Goal: Task Accomplishment & Management: Use online tool/utility

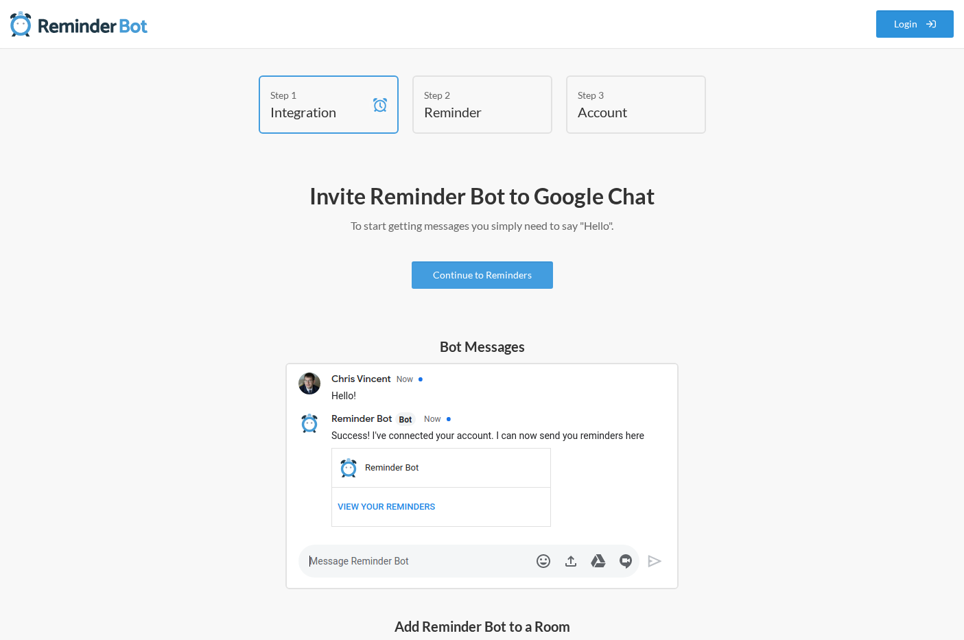
click at [912, 19] on link "Login" at bounding box center [916, 23] width 78 height 27
click at [449, 275] on link "Continue to Reminders" at bounding box center [482, 275] width 141 height 27
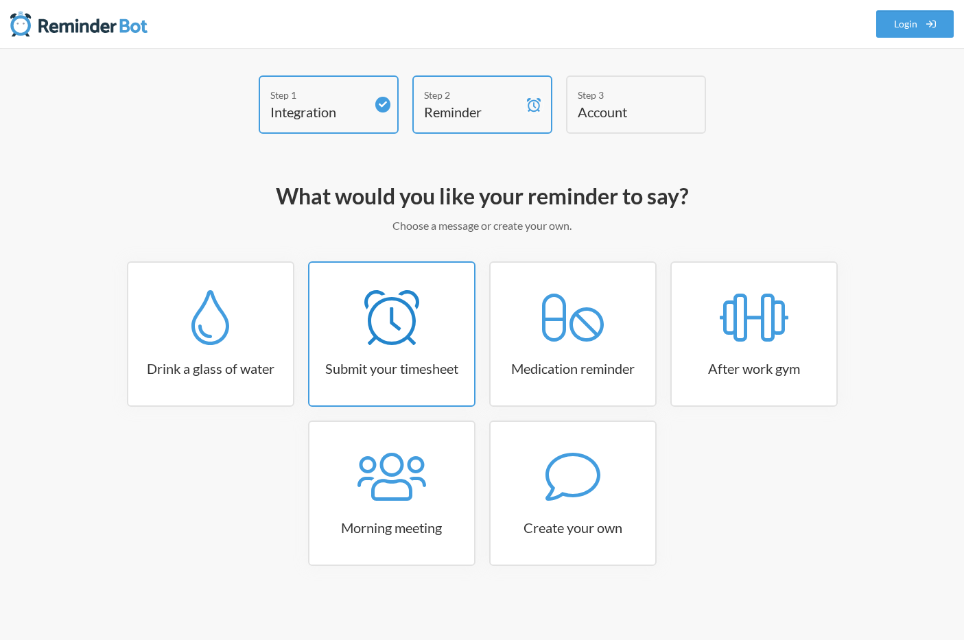
click at [393, 319] on icon at bounding box center [392, 317] width 55 height 55
select select "15:30:00"
select select "true"
select select "16:30:00"
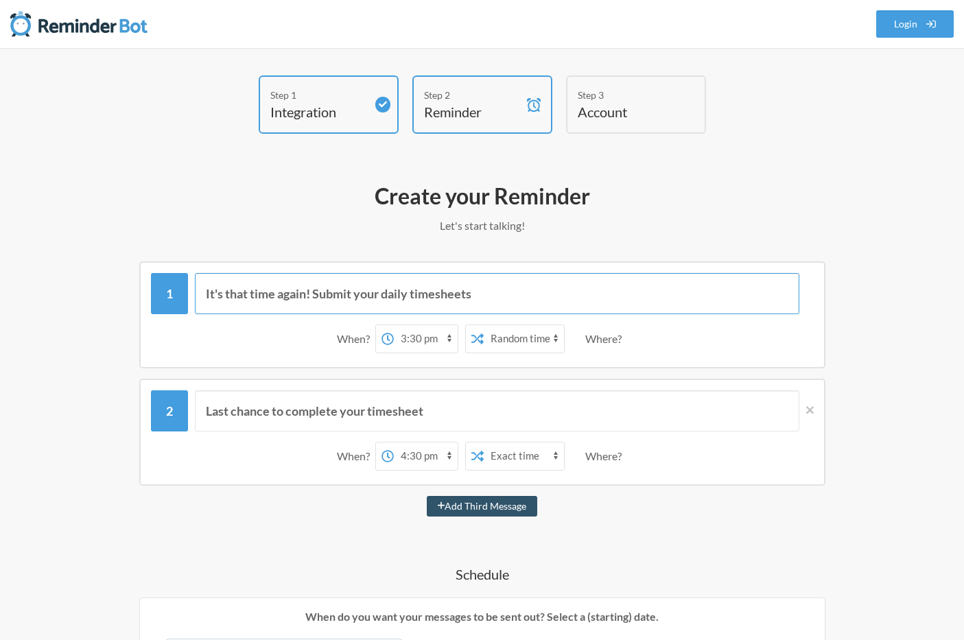
click at [423, 294] on input "It's that time again! Submit your daily timesheets" at bounding box center [497, 293] width 605 height 41
drag, startPoint x: 383, startPoint y: 294, endPoint x: 527, endPoint y: 308, distance: 144.8
click at [527, 308] on input "It's that time again! Submit your daily timesheets" at bounding box center [497, 293] width 605 height 41
type input "It's that time again! Bill Your Clients via Ivy Pay"
click at [448, 335] on select "12:00 am 12:15 am 12:30 am 12:45 am 1:00 am 1:15 am 1:30 am 1:45 am 2:00 am 2:1…" at bounding box center [426, 338] width 64 height 27
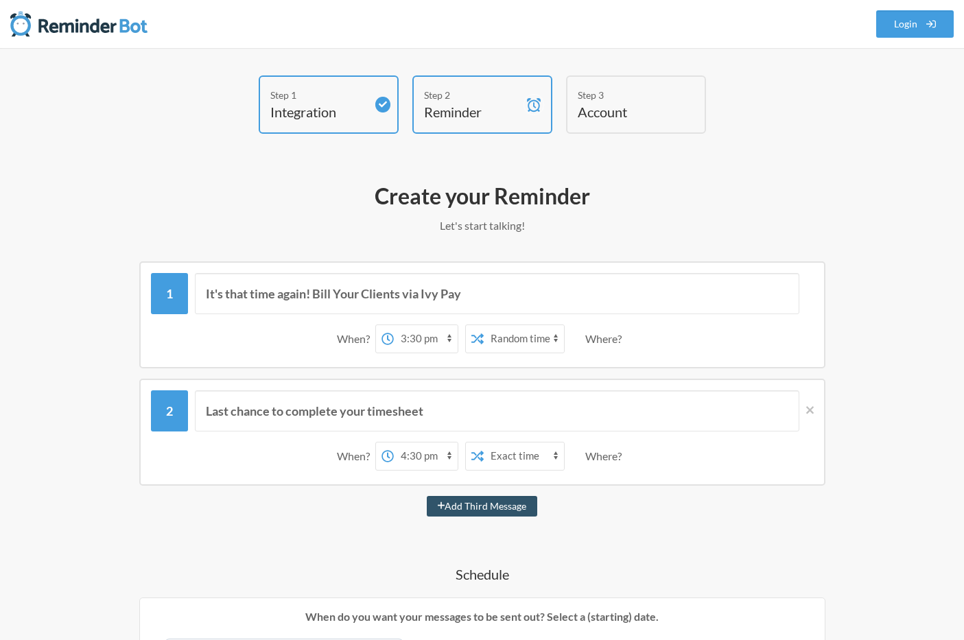
select select "14:00:00"
click at [394, 325] on select "12:00 am 12:15 am 12:30 am 12:45 am 1:00 am 1:15 am 1:30 am 1:45 am 2:00 am 2:1…" at bounding box center [426, 338] width 64 height 27
click at [548, 339] on select "Exact time Random time" at bounding box center [524, 338] width 80 height 27
select select "false"
click at [484, 325] on select "Exact time Random time" at bounding box center [524, 338] width 80 height 27
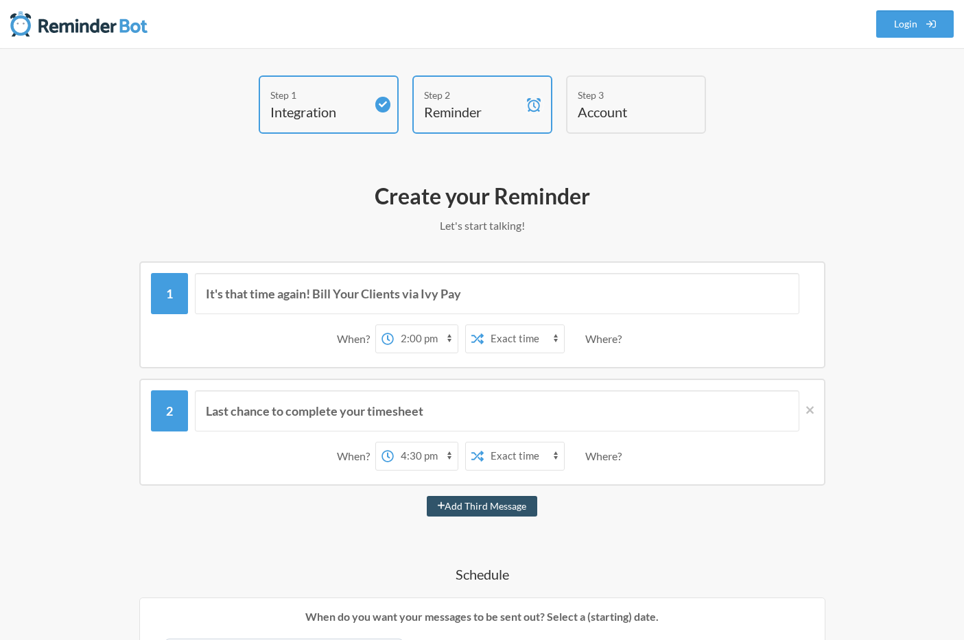
click at [603, 337] on div "Where?" at bounding box center [607, 339] width 42 height 29
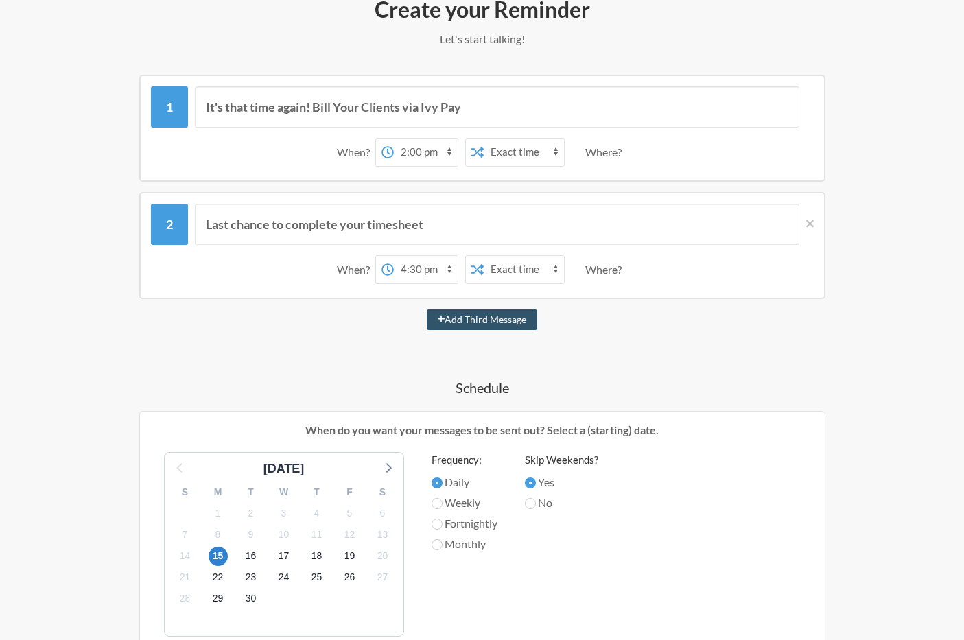
scroll to position [276, 0]
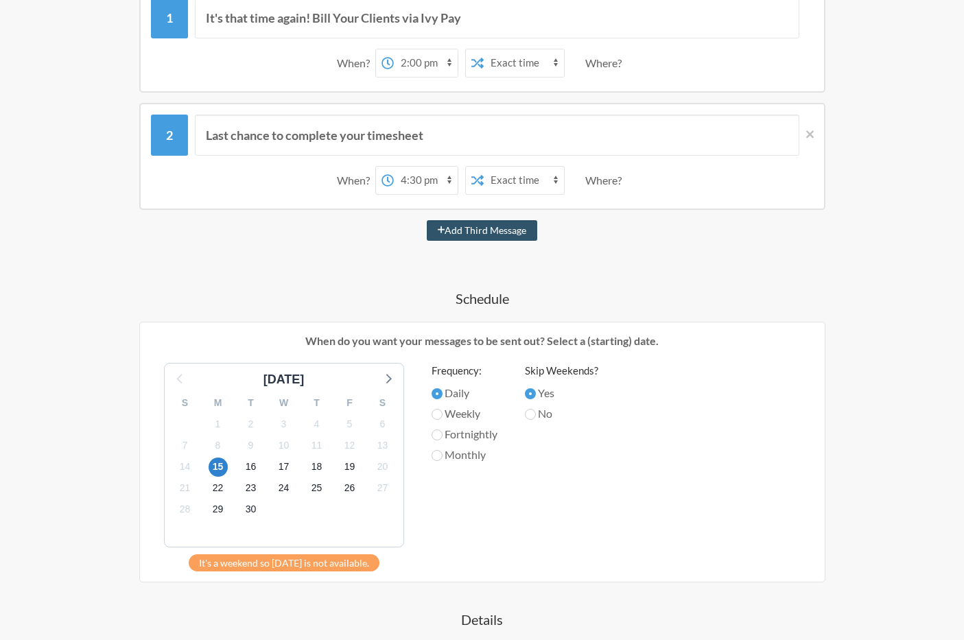
click at [446, 412] on label "Weekly" at bounding box center [465, 414] width 66 height 16
click at [443, 412] on input "Weekly" at bounding box center [437, 414] width 11 height 11
radio input "true"
click at [445, 449] on label "Monthly" at bounding box center [465, 455] width 66 height 16
click at [443, 450] on input "Monthly" at bounding box center [437, 455] width 11 height 11
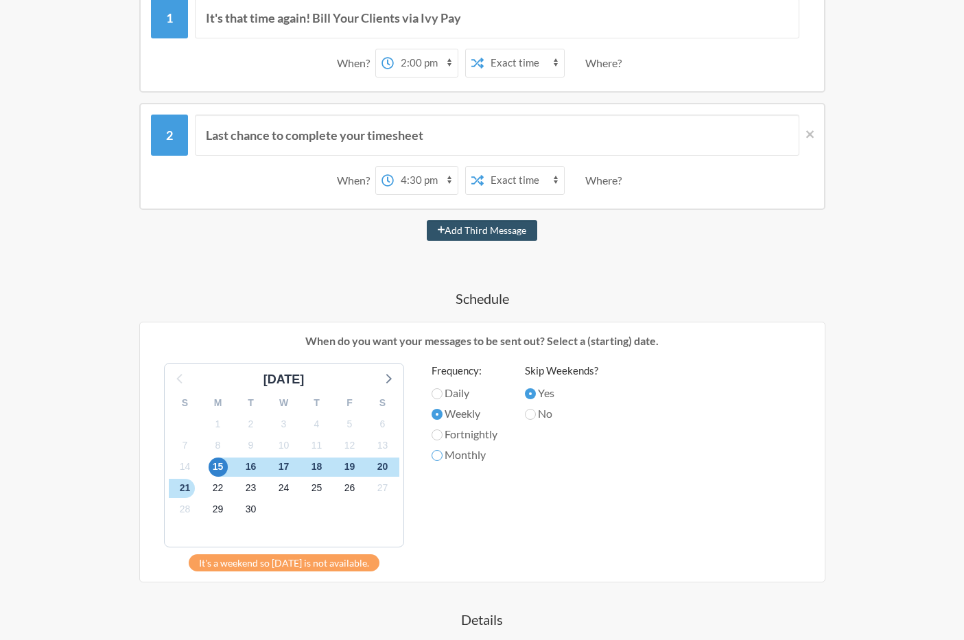
radio input "true"
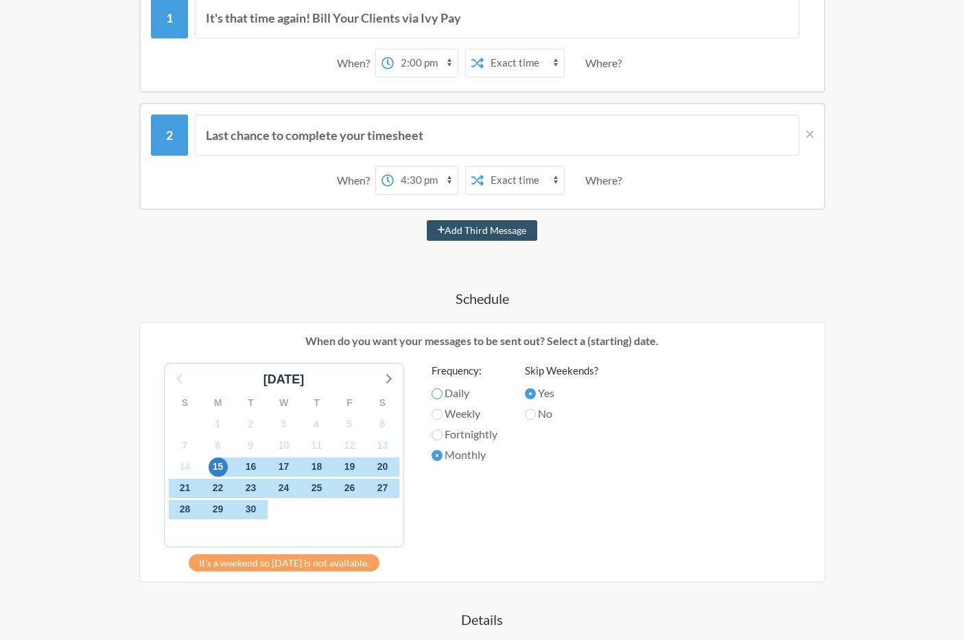
click at [439, 392] on input "Daily" at bounding box center [437, 394] width 11 height 11
radio input "true"
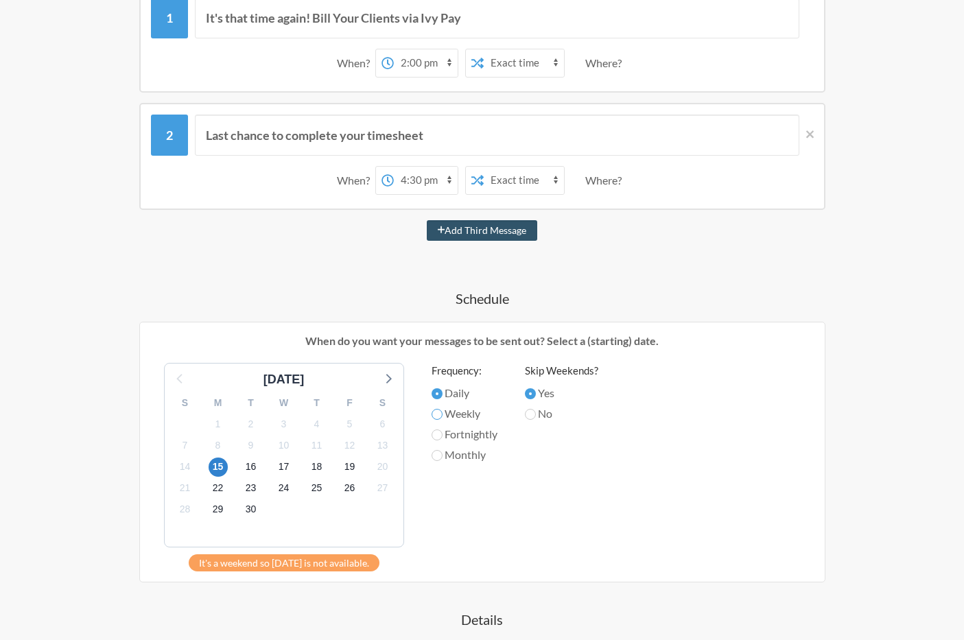
click at [439, 415] on input "Weekly" at bounding box center [437, 414] width 11 height 11
radio input "true"
click at [441, 396] on input "Daily" at bounding box center [437, 394] width 11 height 11
radio input "true"
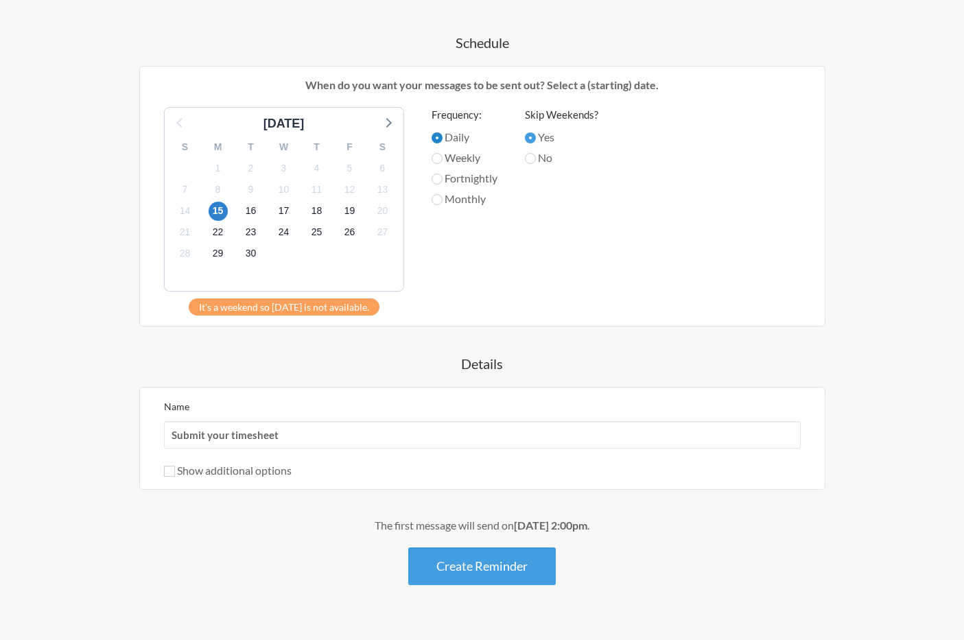
scroll to position [559, 0]
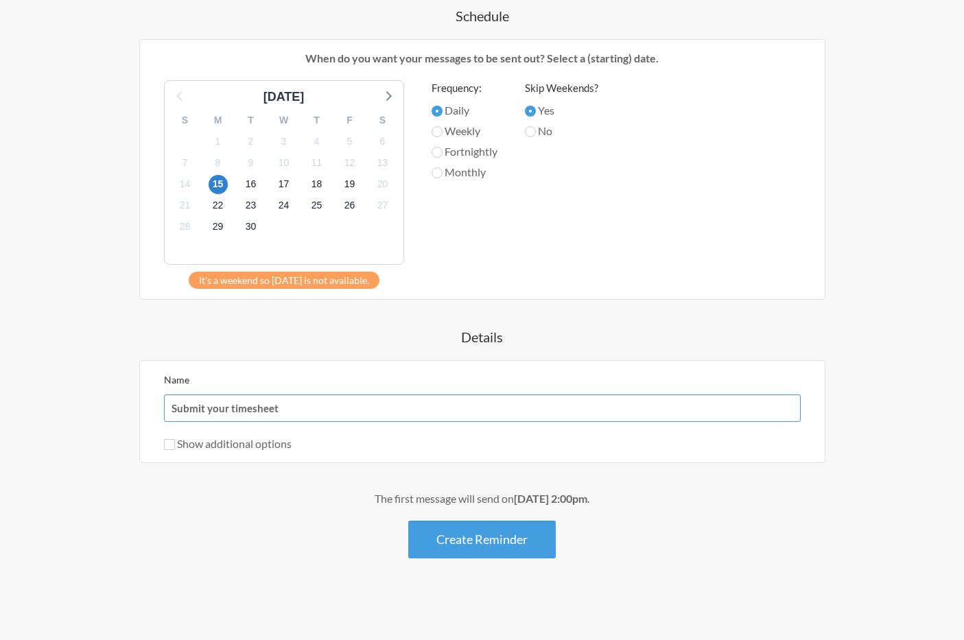
click at [226, 406] on input "Submit your timesheet" at bounding box center [482, 408] width 637 height 27
type input "Bill Clients via Ivy"
click at [176, 445] on label "Show additional options" at bounding box center [228, 443] width 128 height 13
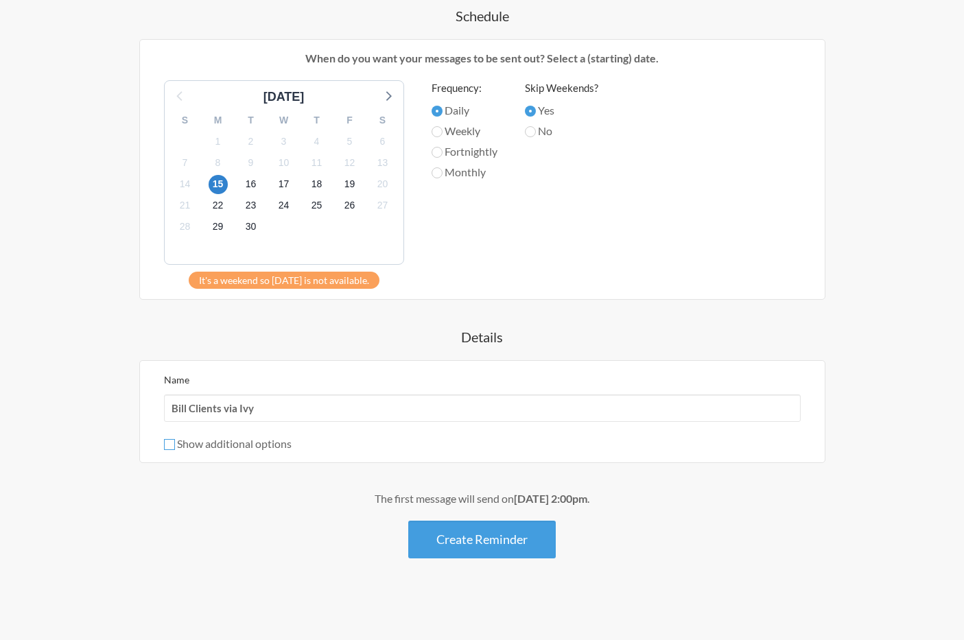
click at [175, 445] on input "Show additional options" at bounding box center [169, 444] width 11 height 11
checkbox input "true"
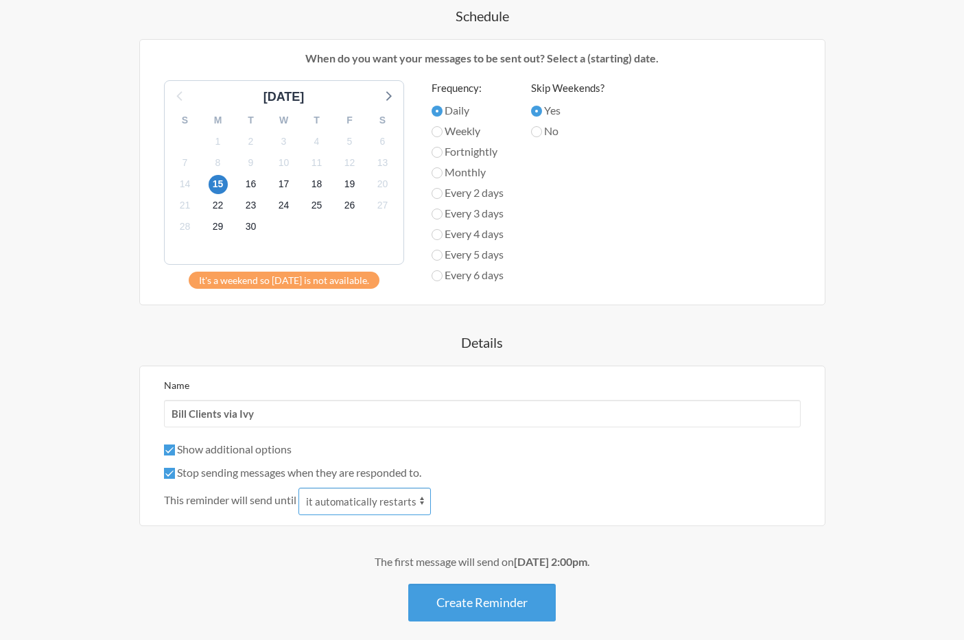
click at [365, 500] on select "it automatically restarts it is replied to" at bounding box center [365, 501] width 132 height 27
select select "1"
click at [300, 488] on select "it automatically restarts it is replied to" at bounding box center [365, 501] width 132 height 27
click at [473, 601] on button "Create Reminder" at bounding box center [482, 603] width 148 height 38
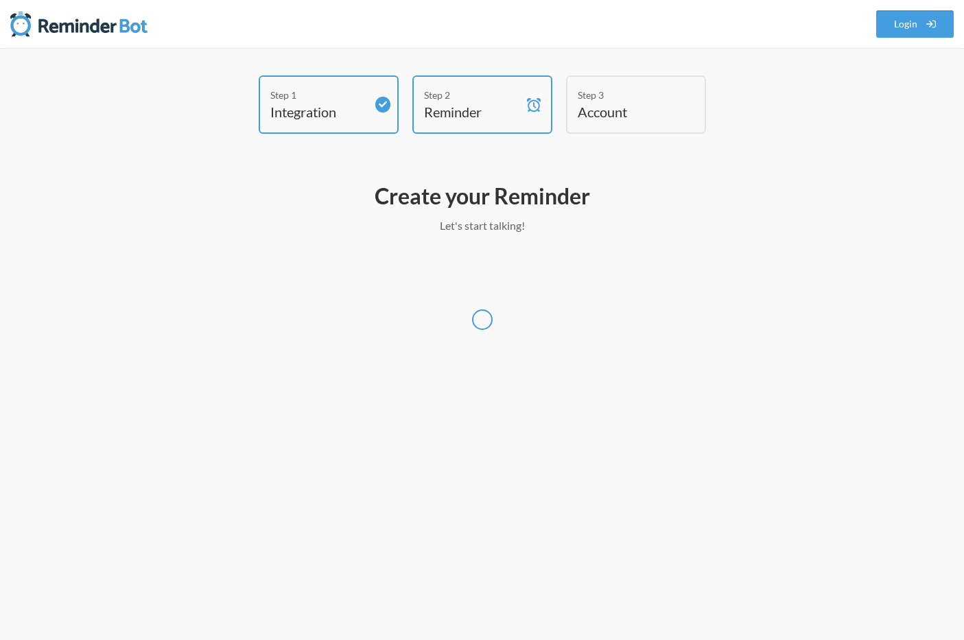
scroll to position [0, 0]
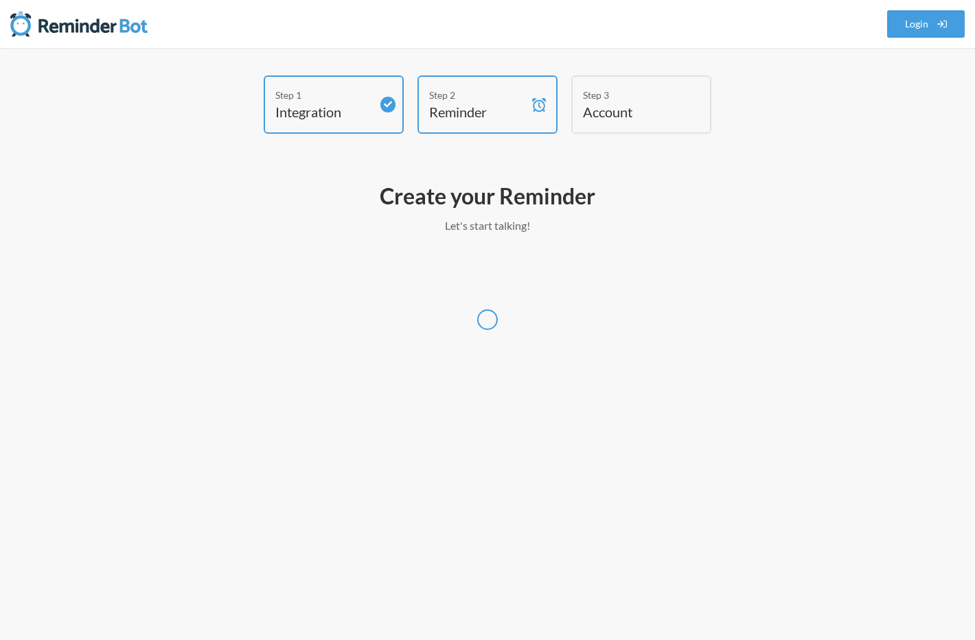
select select "America/Los_Angeles"
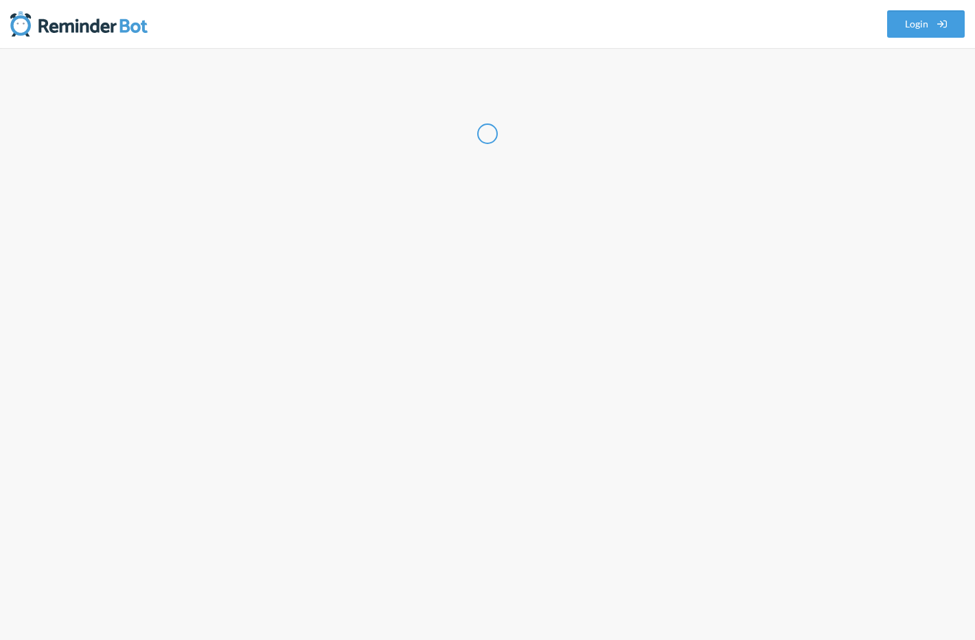
select select "US"
